Goal: Check status

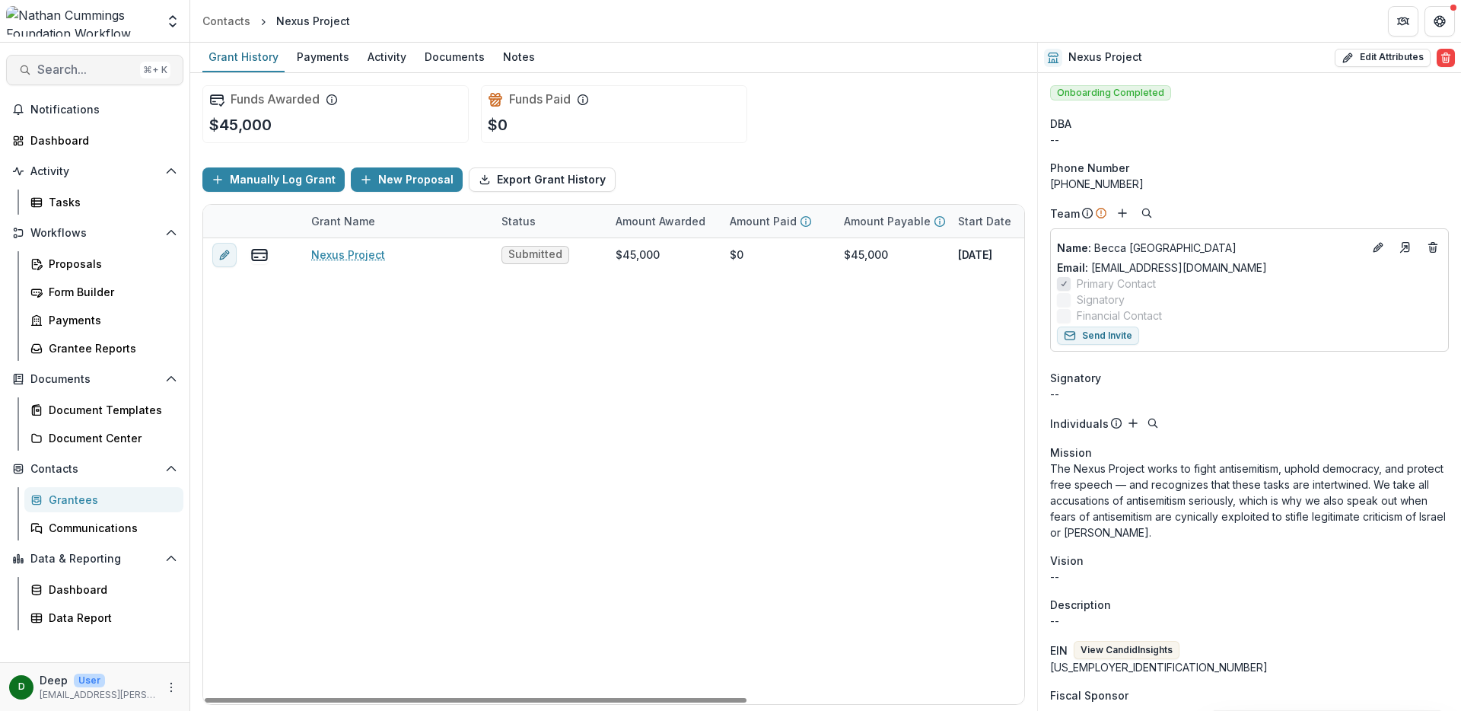
click at [83, 70] on span "Search..." at bounding box center [85, 69] width 97 height 14
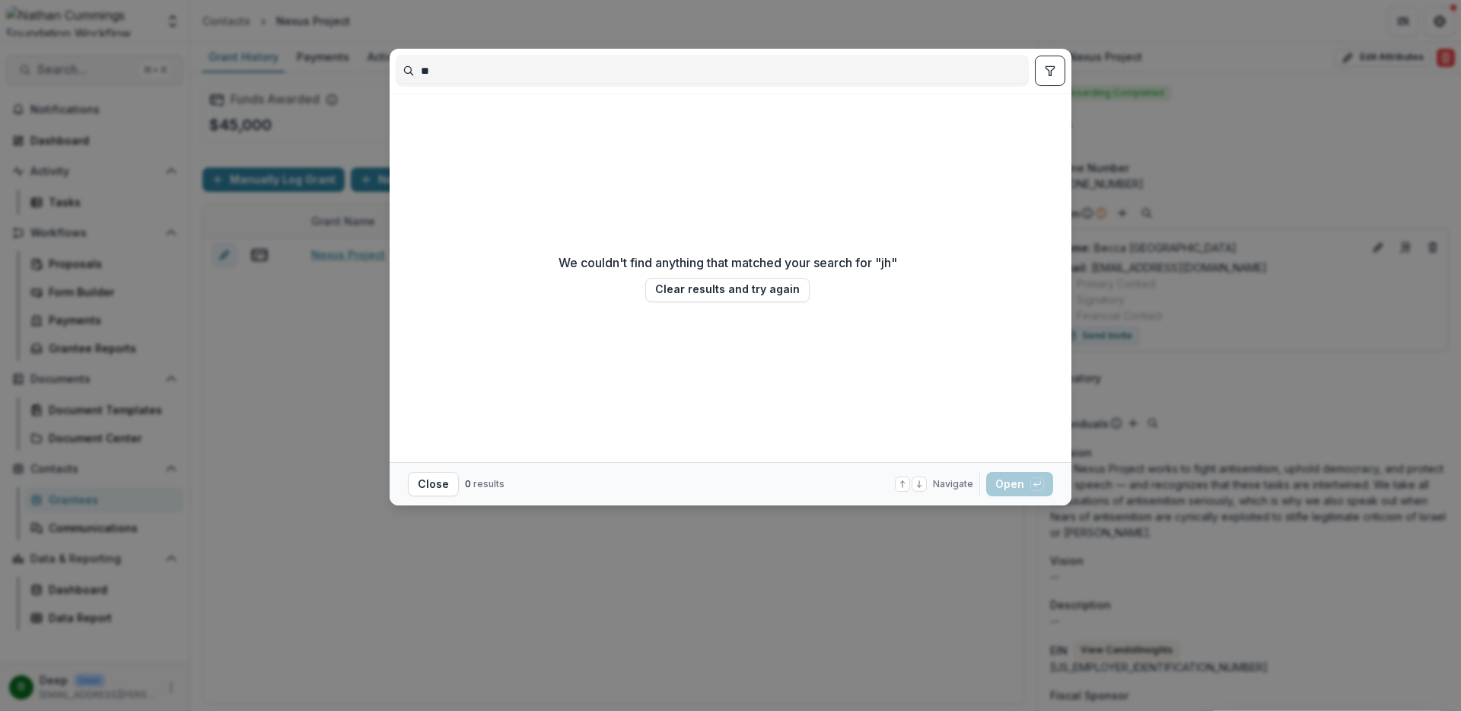
type input "*"
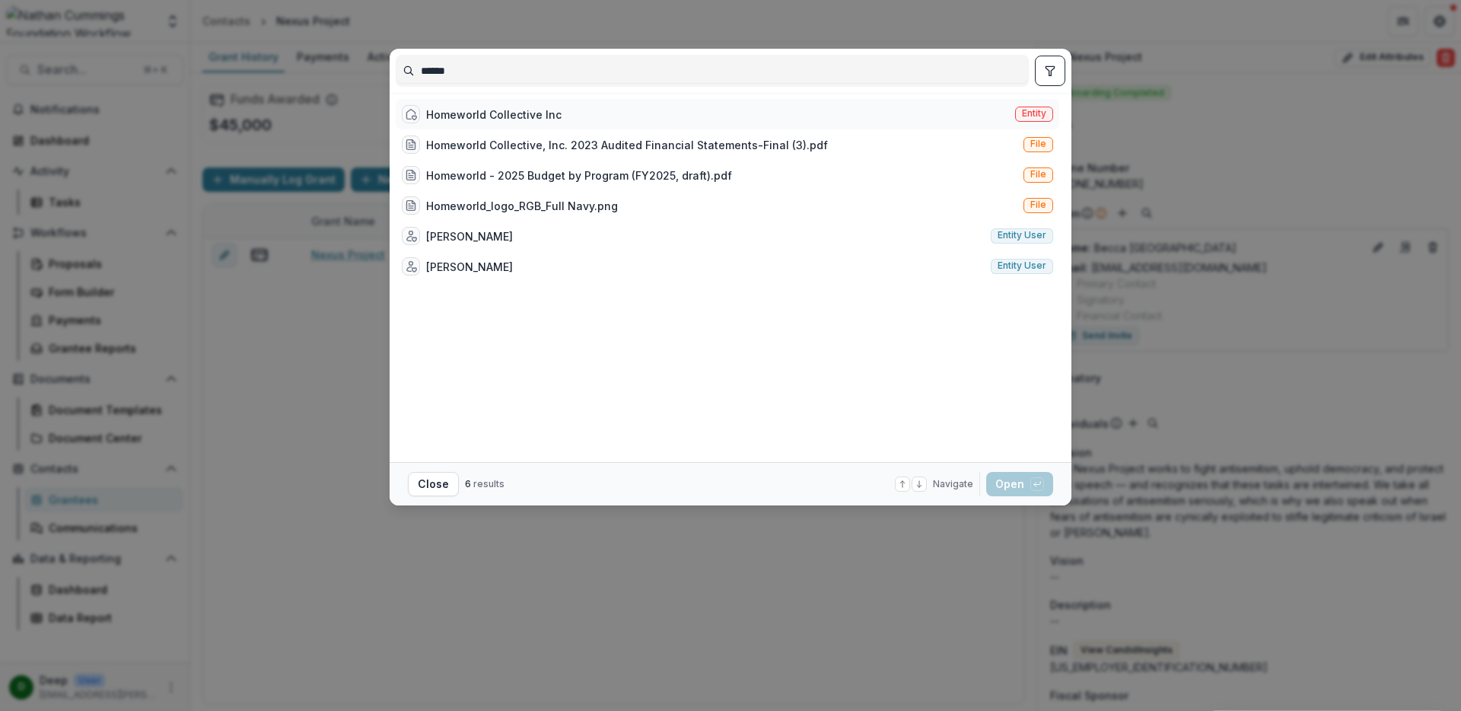
type input "******"
click at [490, 113] on div "Homeworld Collective Inc" at bounding box center [493, 115] width 135 height 16
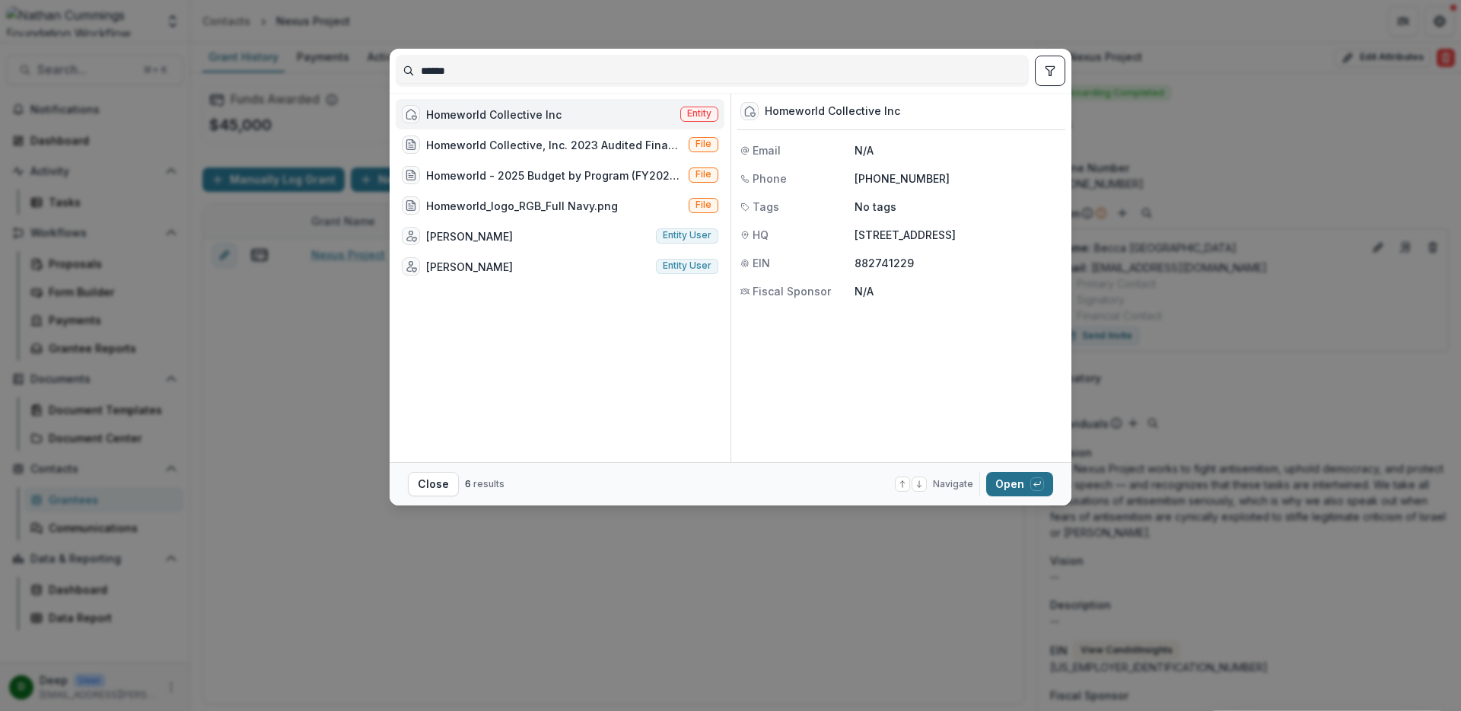
click at [1018, 488] on button "Open with enter key" at bounding box center [1019, 484] width 67 height 24
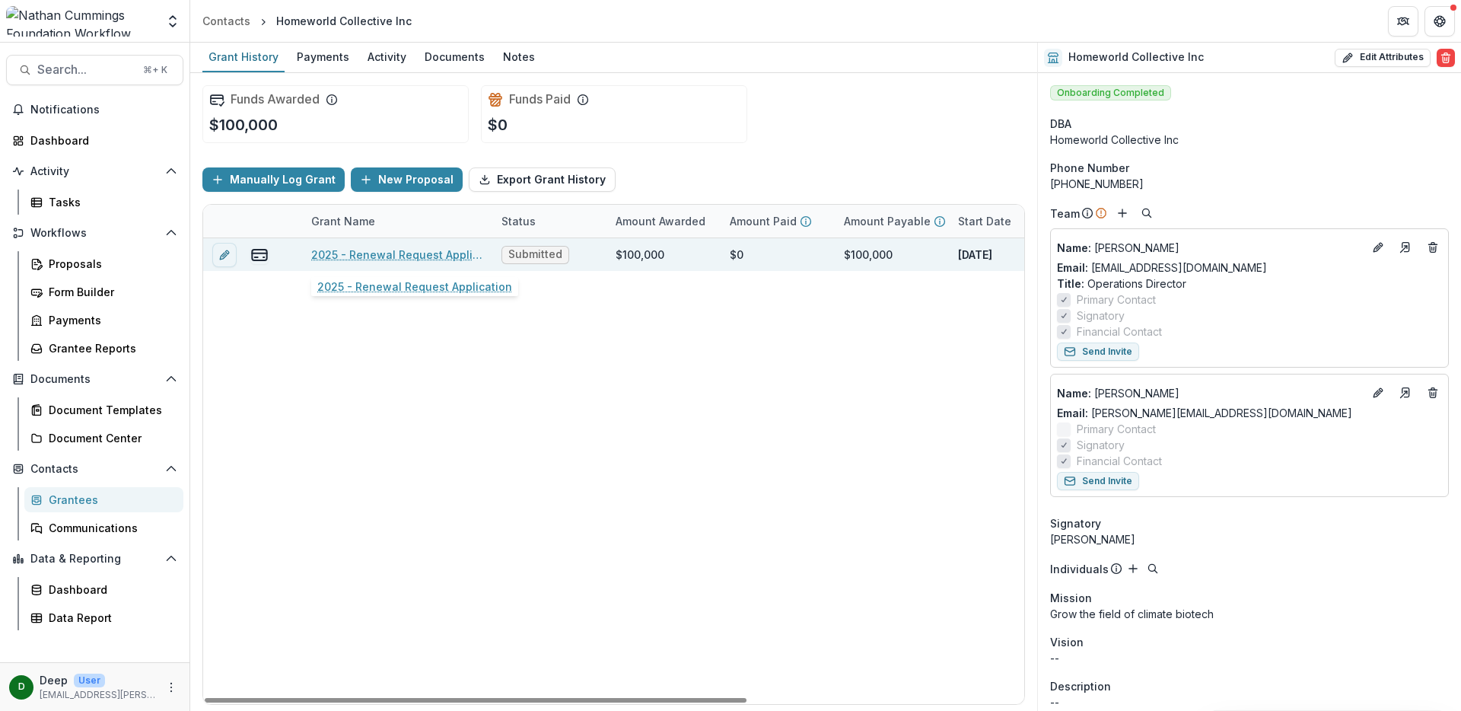
click at [377, 258] on link "2025 - Renewal Request Application" at bounding box center [397, 255] width 172 height 16
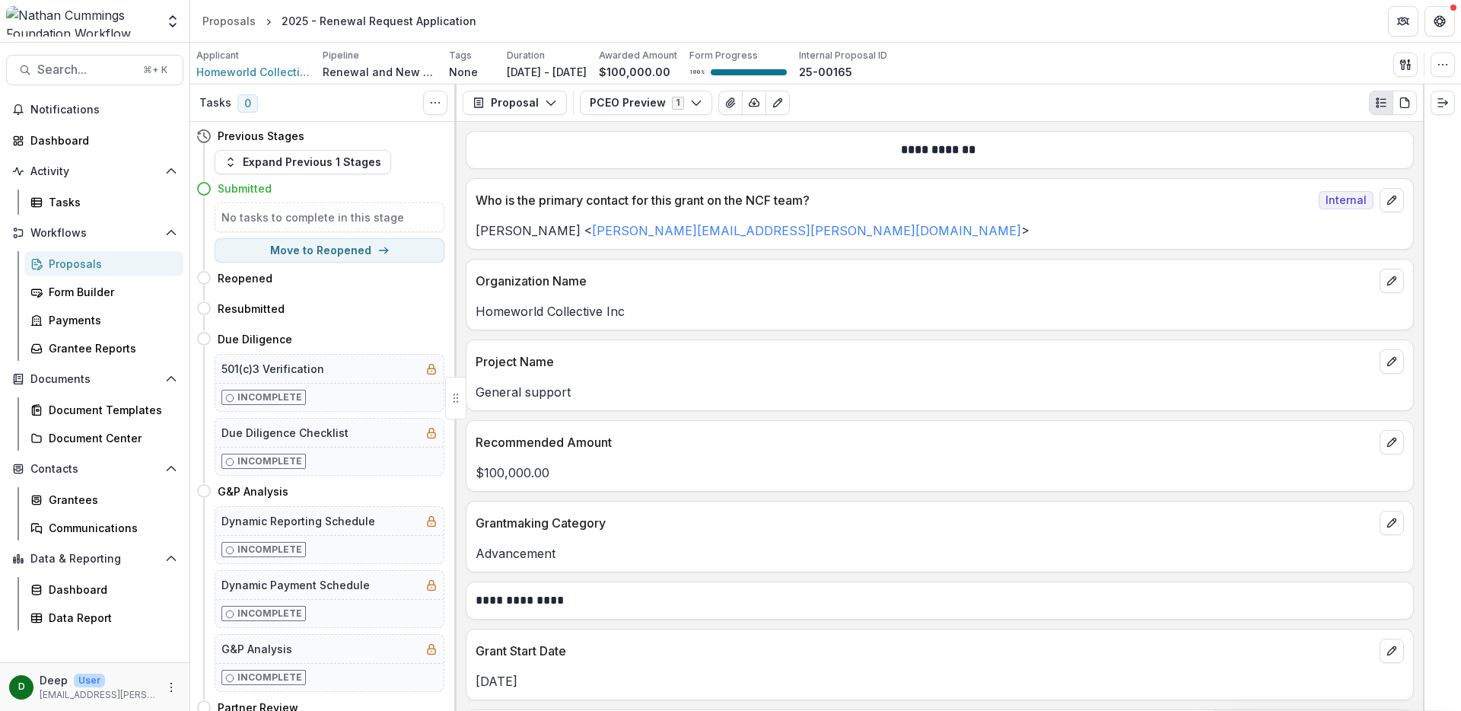
click at [270, 214] on h5 "No tasks to complete in this stage" at bounding box center [329, 217] width 216 height 16
click at [1404, 104] on icon "PDF view" at bounding box center [1405, 103] width 12 height 12
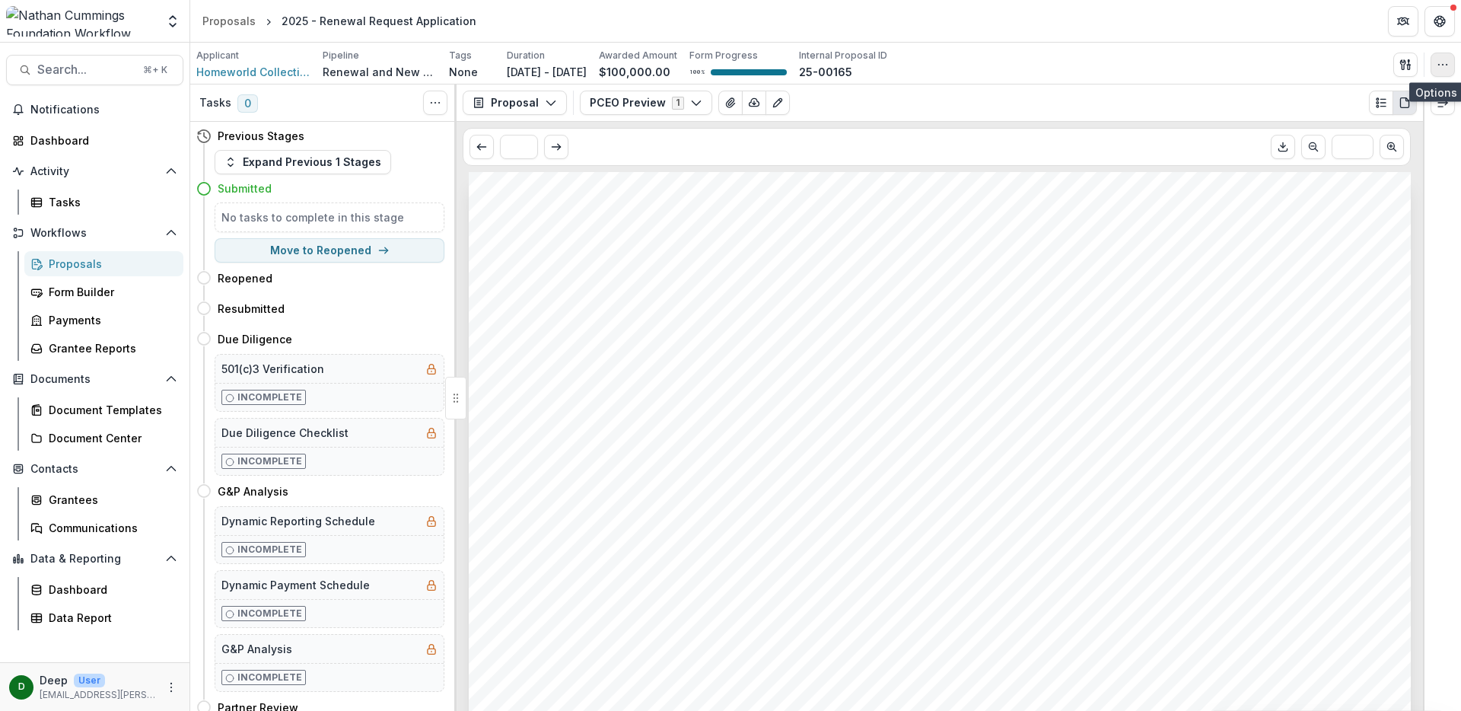
click at [1448, 69] on icon "button" at bounding box center [1443, 65] width 12 height 12
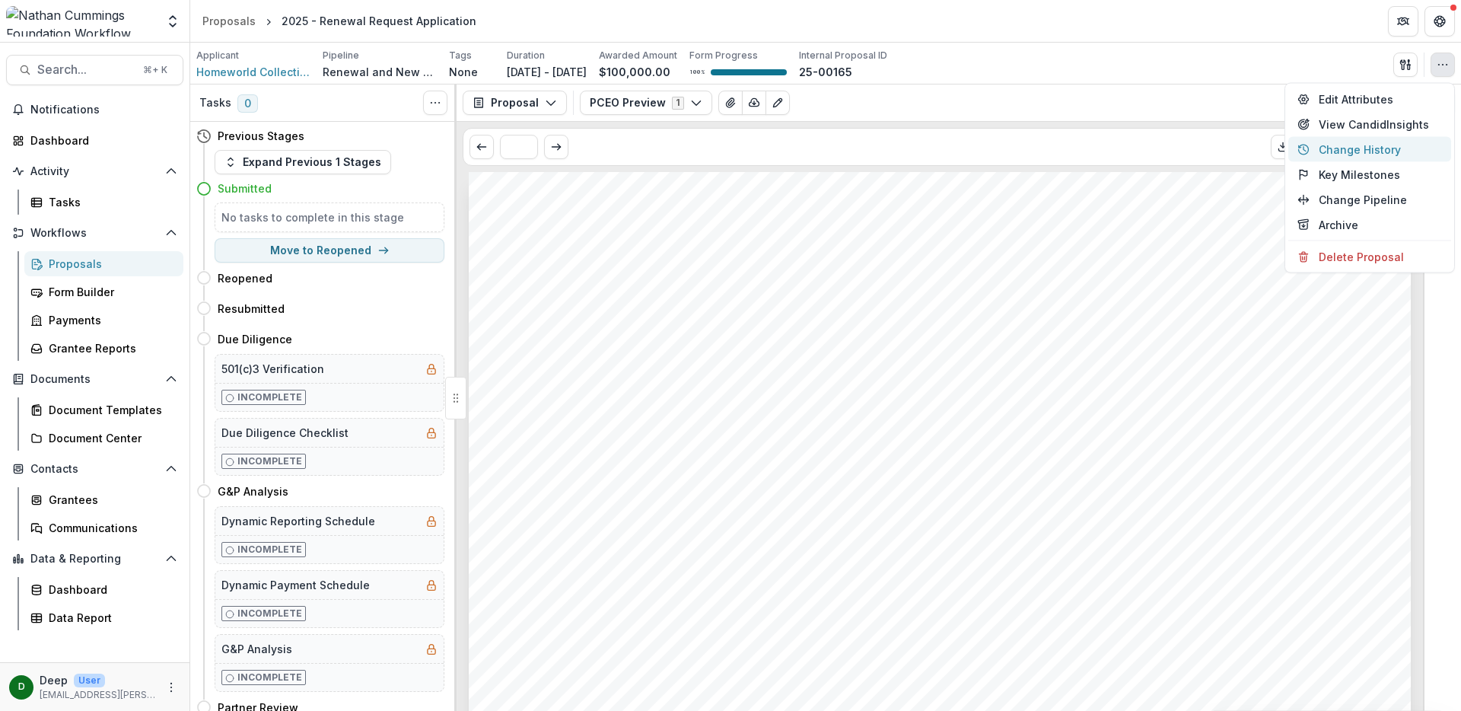
click at [1393, 156] on button "Change History" at bounding box center [1369, 149] width 163 height 25
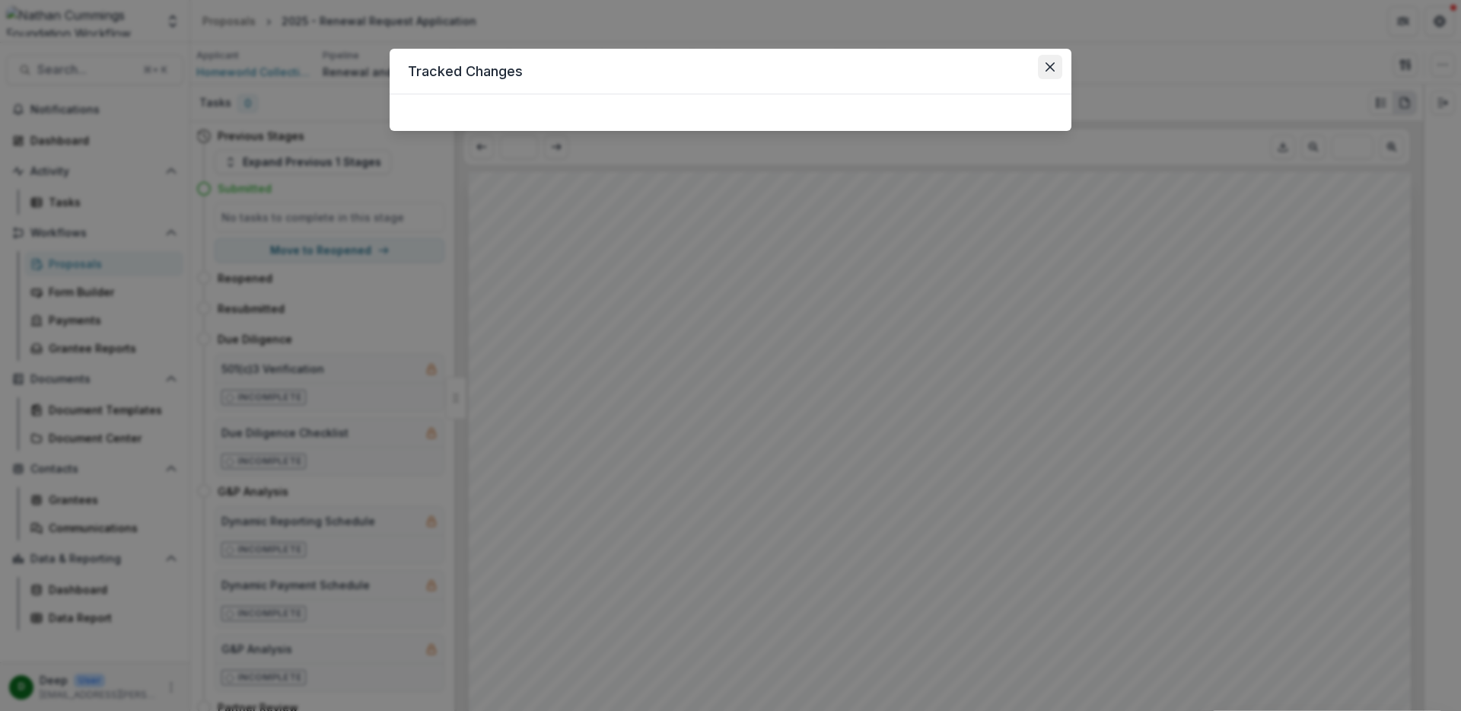
click at [1038, 73] on button "Close" at bounding box center [1050, 67] width 24 height 24
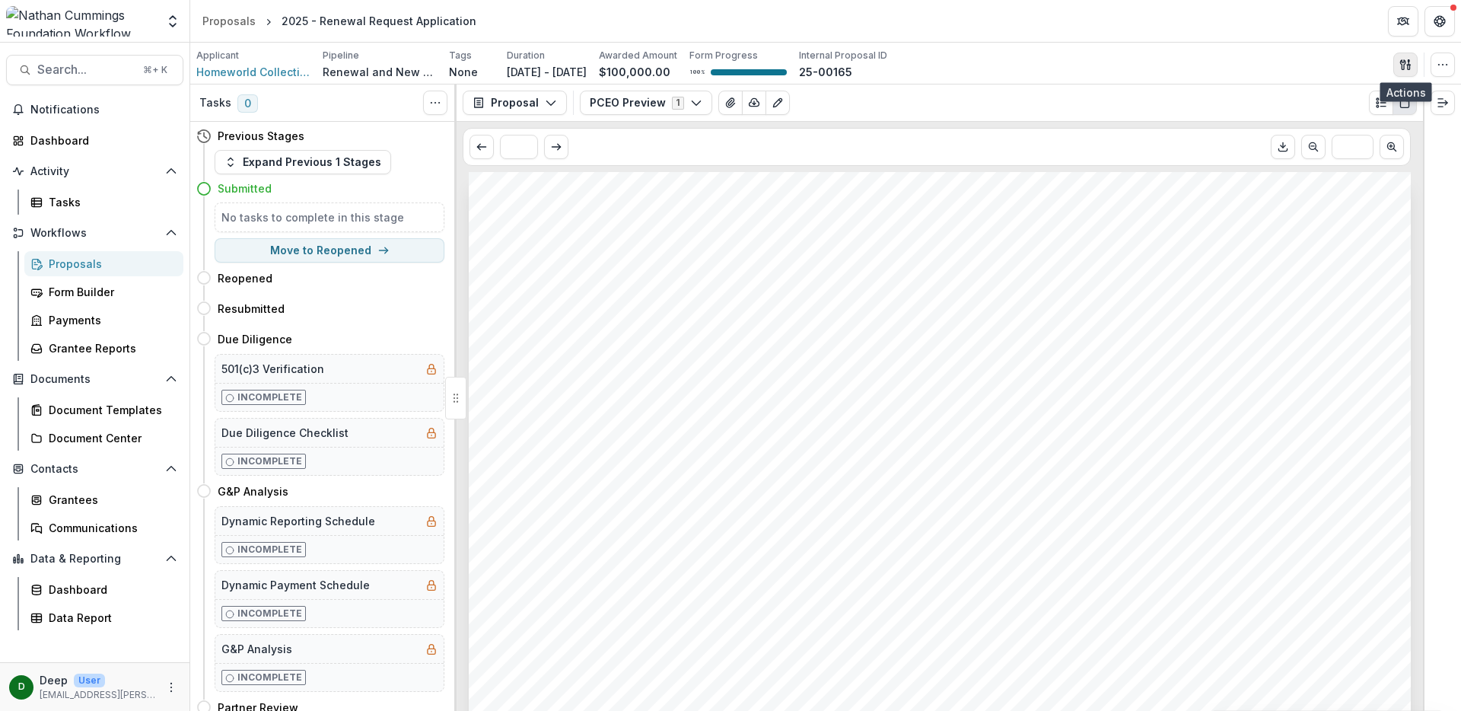
click at [1411, 63] on icon "button" at bounding box center [1405, 65] width 12 height 12
click at [1444, 63] on icon "button" at bounding box center [1443, 65] width 12 height 12
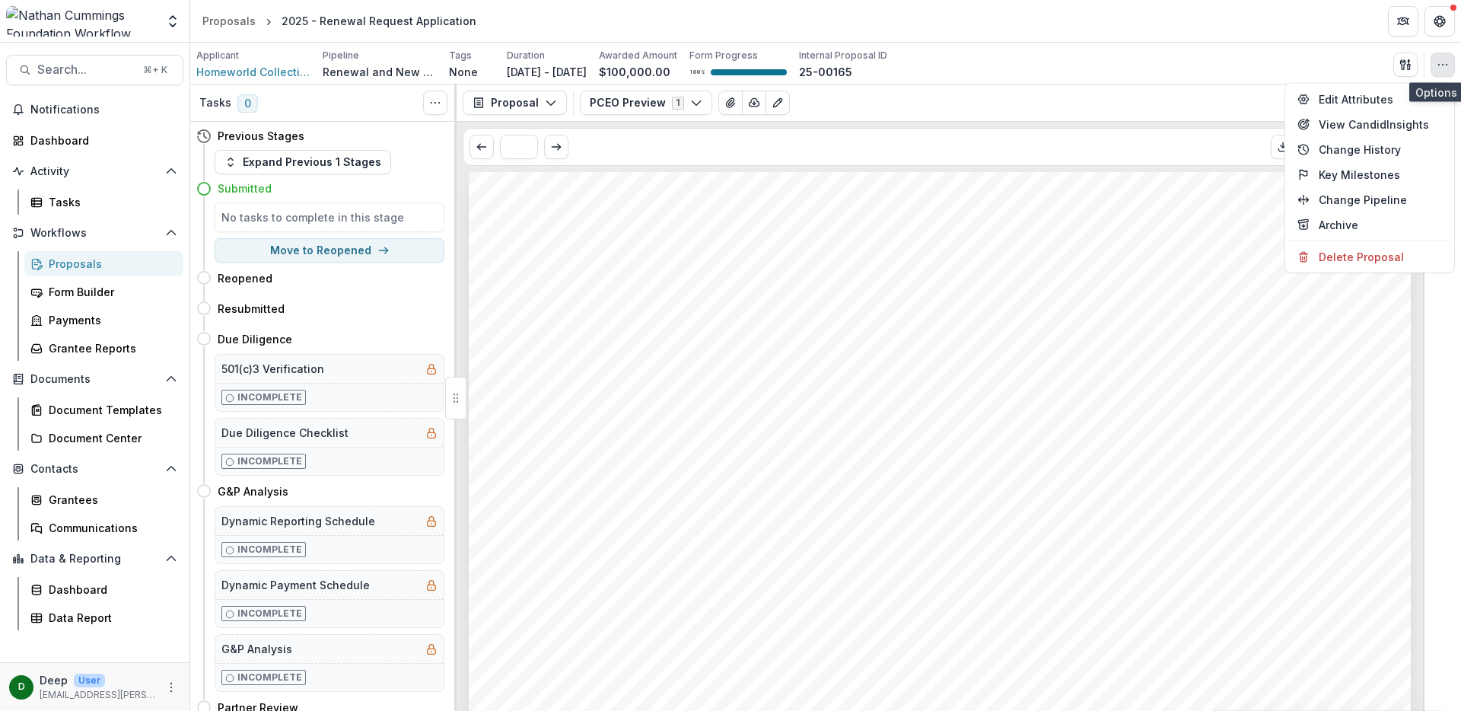
click at [1444, 73] on button "button" at bounding box center [1443, 65] width 24 height 24
